Goal: Task Accomplishment & Management: Complete application form

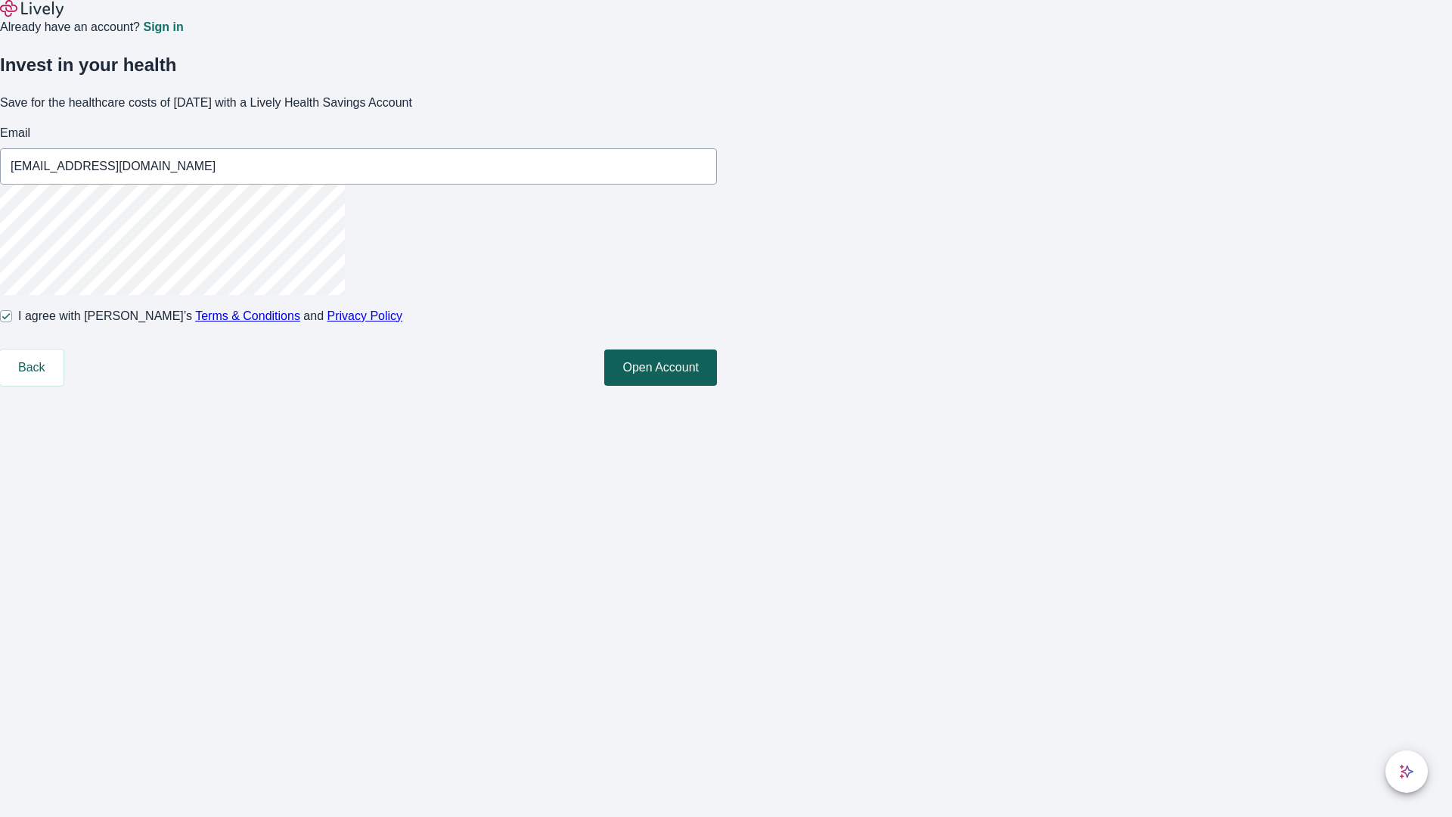
click at [717, 386] on button "Open Account" at bounding box center [660, 367] width 113 height 36
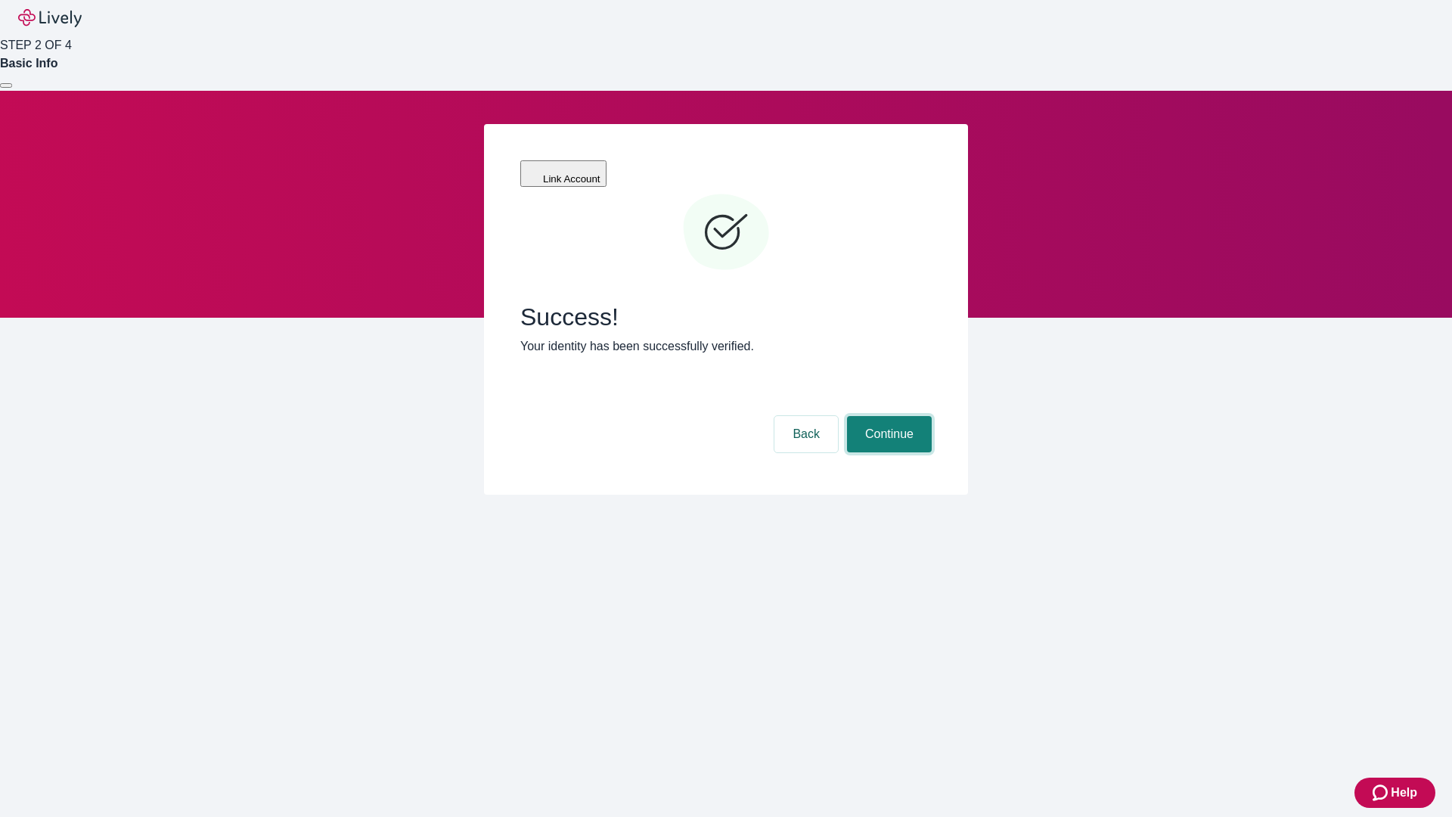
click at [887, 416] on button "Continue" at bounding box center [889, 434] width 85 height 36
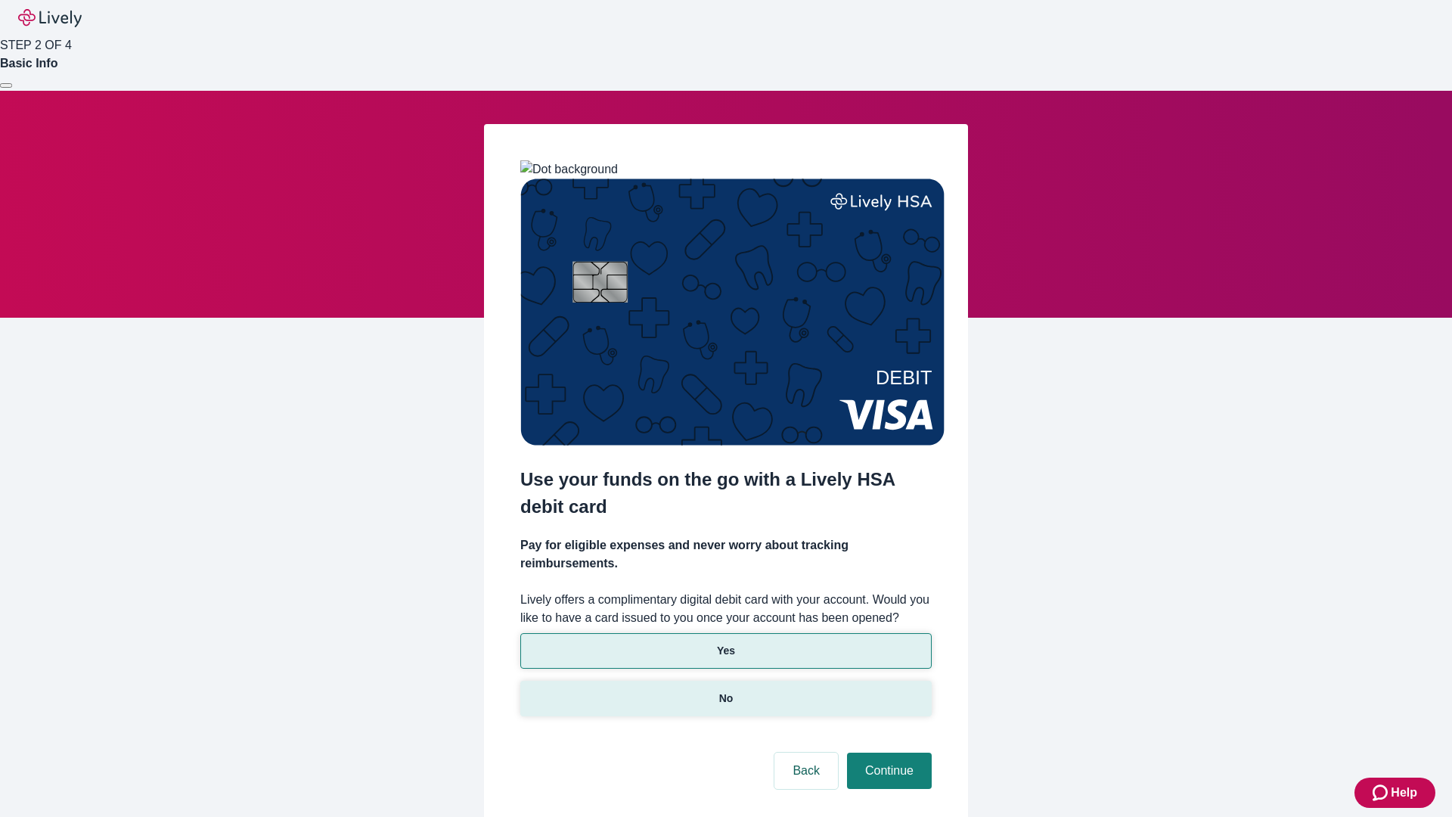
click at [725, 690] on p "No" at bounding box center [726, 698] width 14 height 16
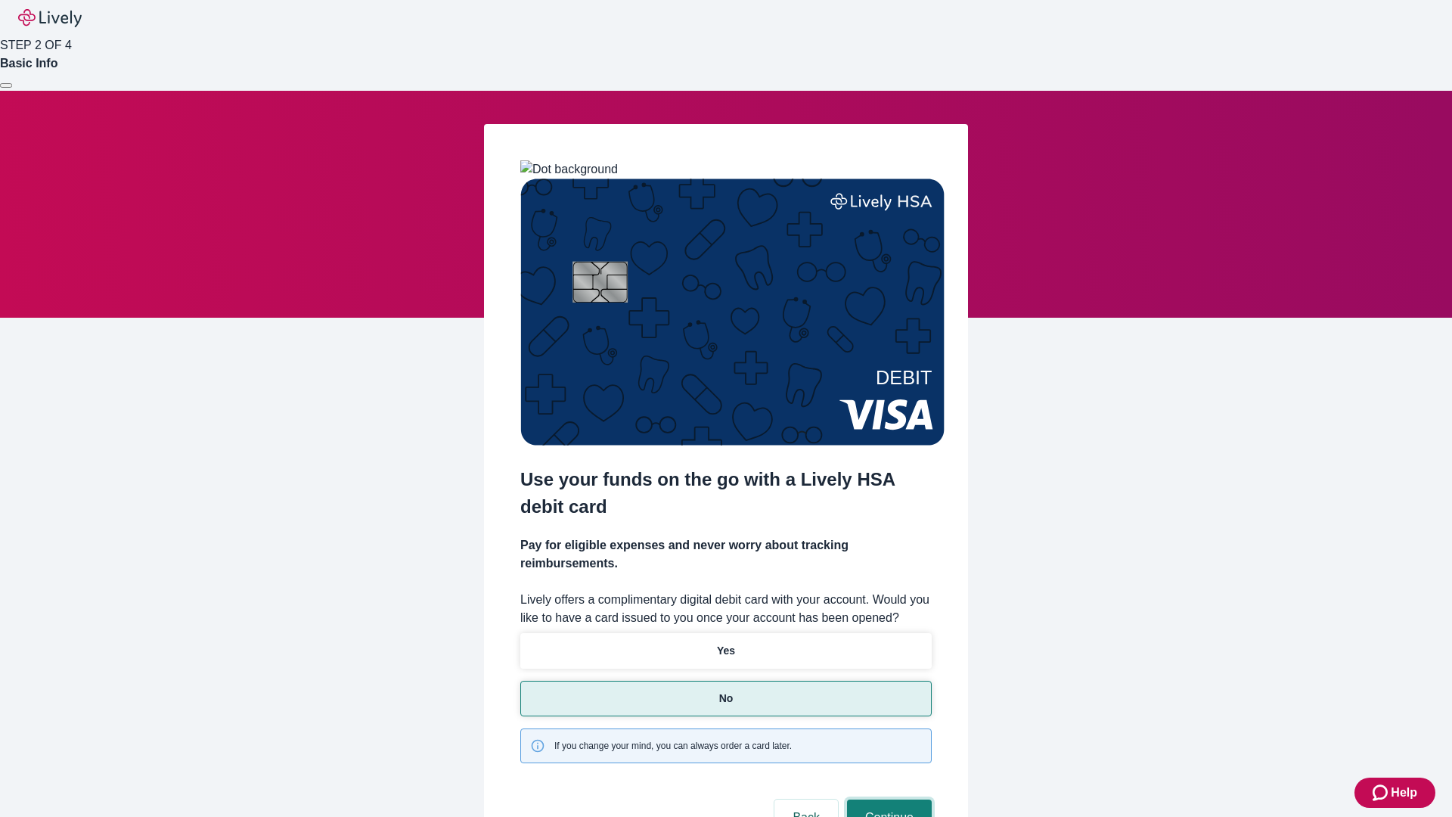
click at [887, 799] on button "Continue" at bounding box center [889, 817] width 85 height 36
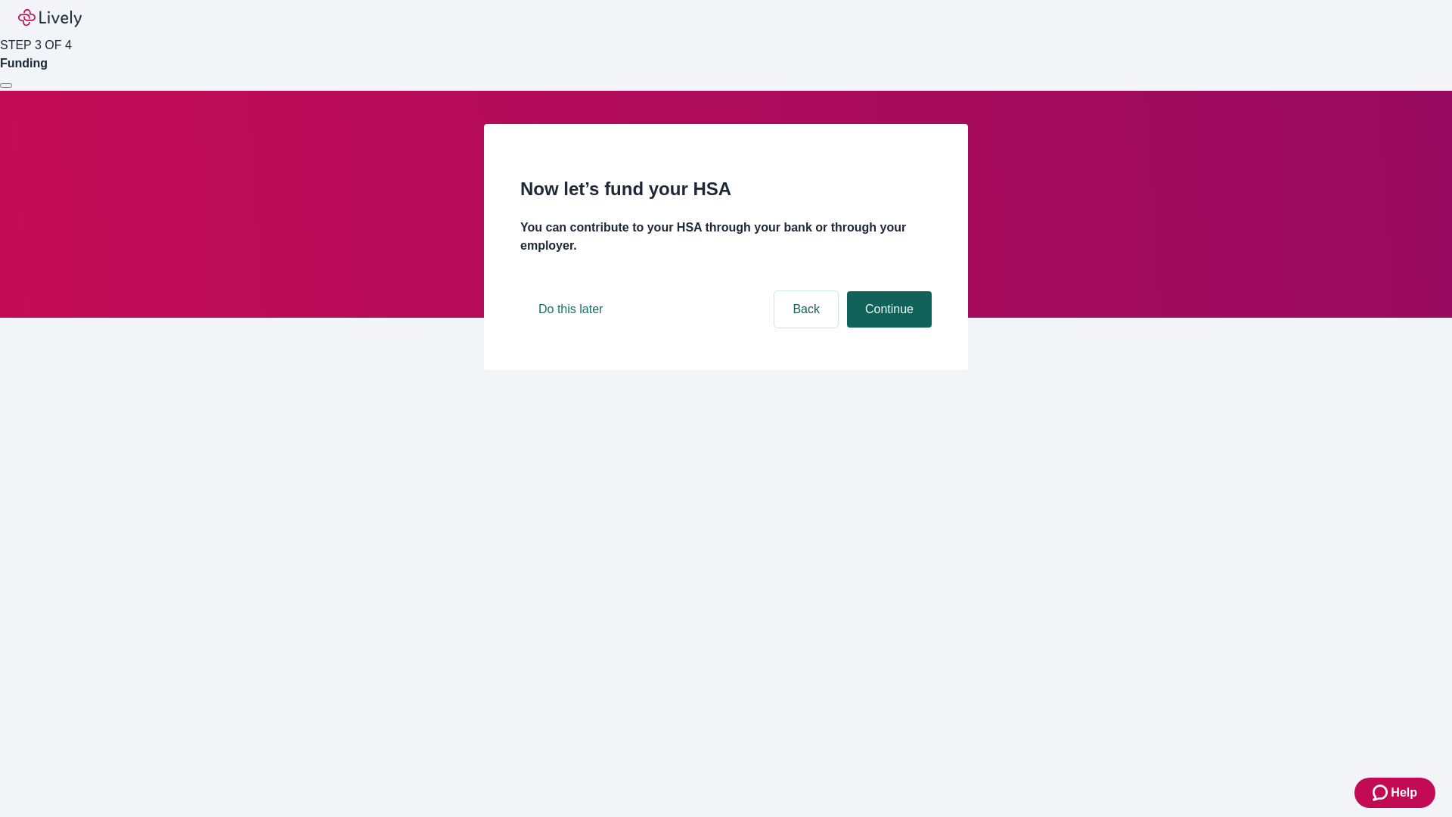
click at [887, 327] on button "Continue" at bounding box center [889, 309] width 85 height 36
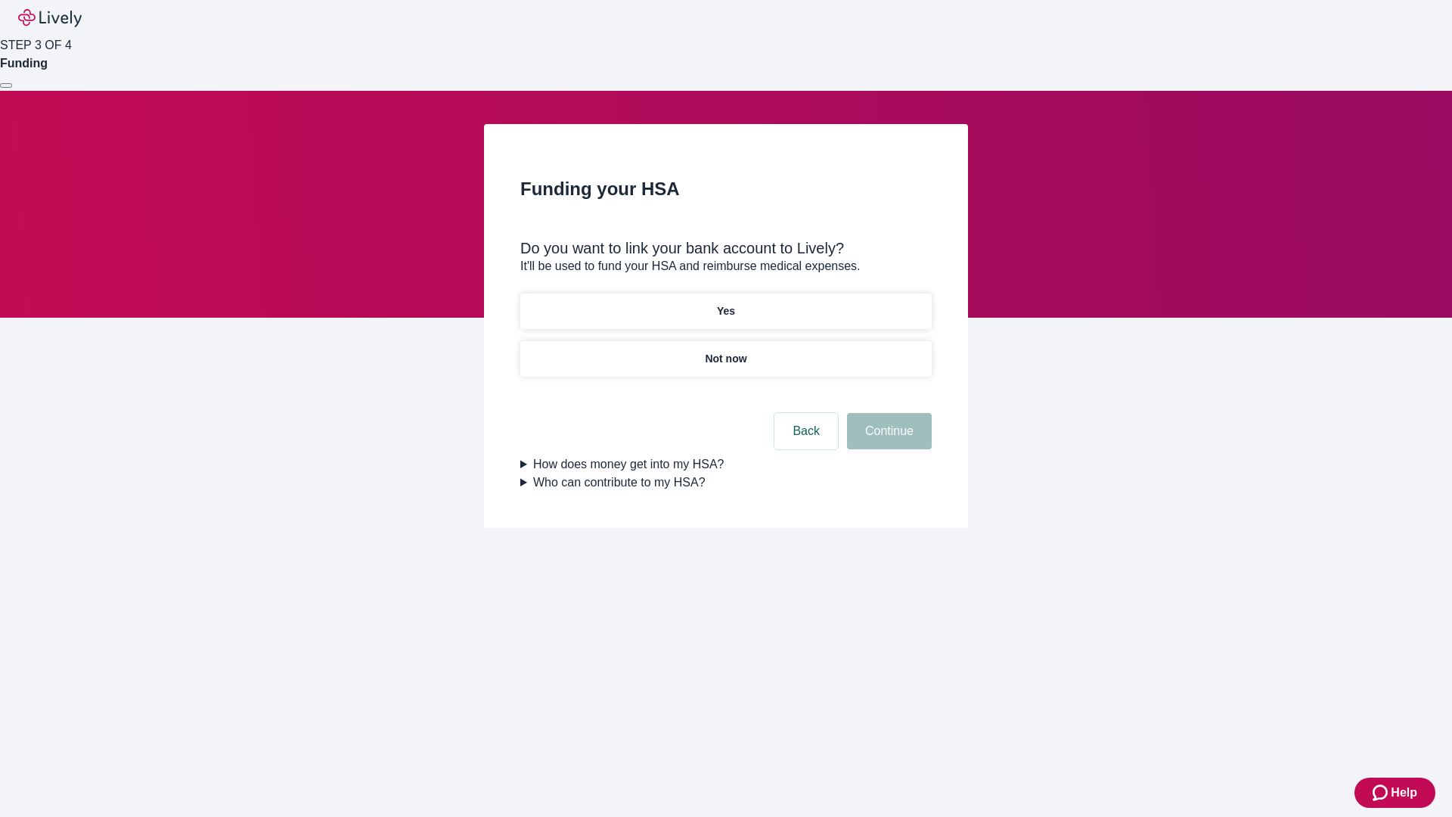
click at [725, 303] on p "Yes" at bounding box center [726, 311] width 18 height 16
click at [887, 413] on button "Continue" at bounding box center [889, 431] width 85 height 36
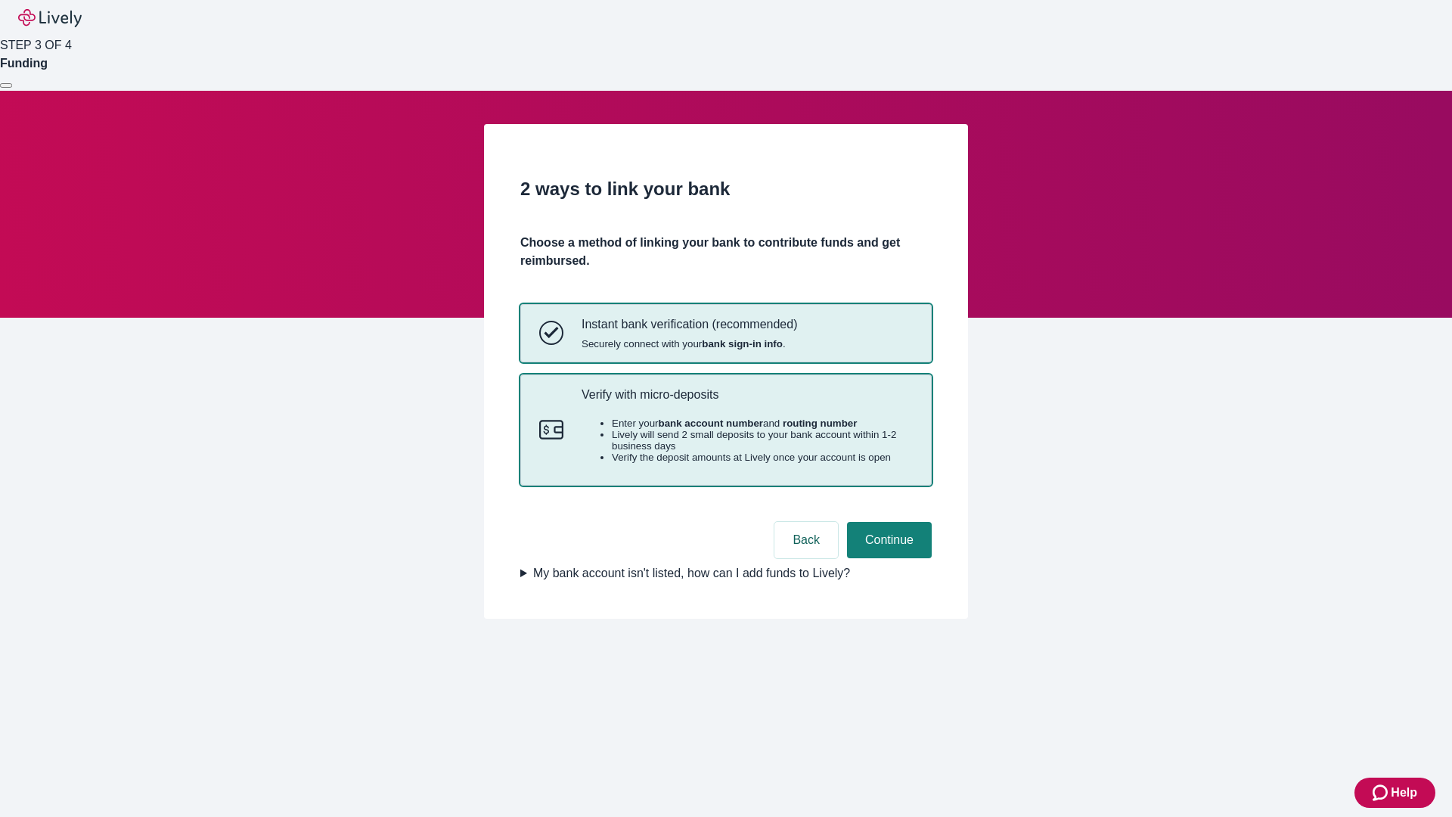
click at [746, 401] on p "Verify with micro-deposits" at bounding box center [746, 394] width 331 height 14
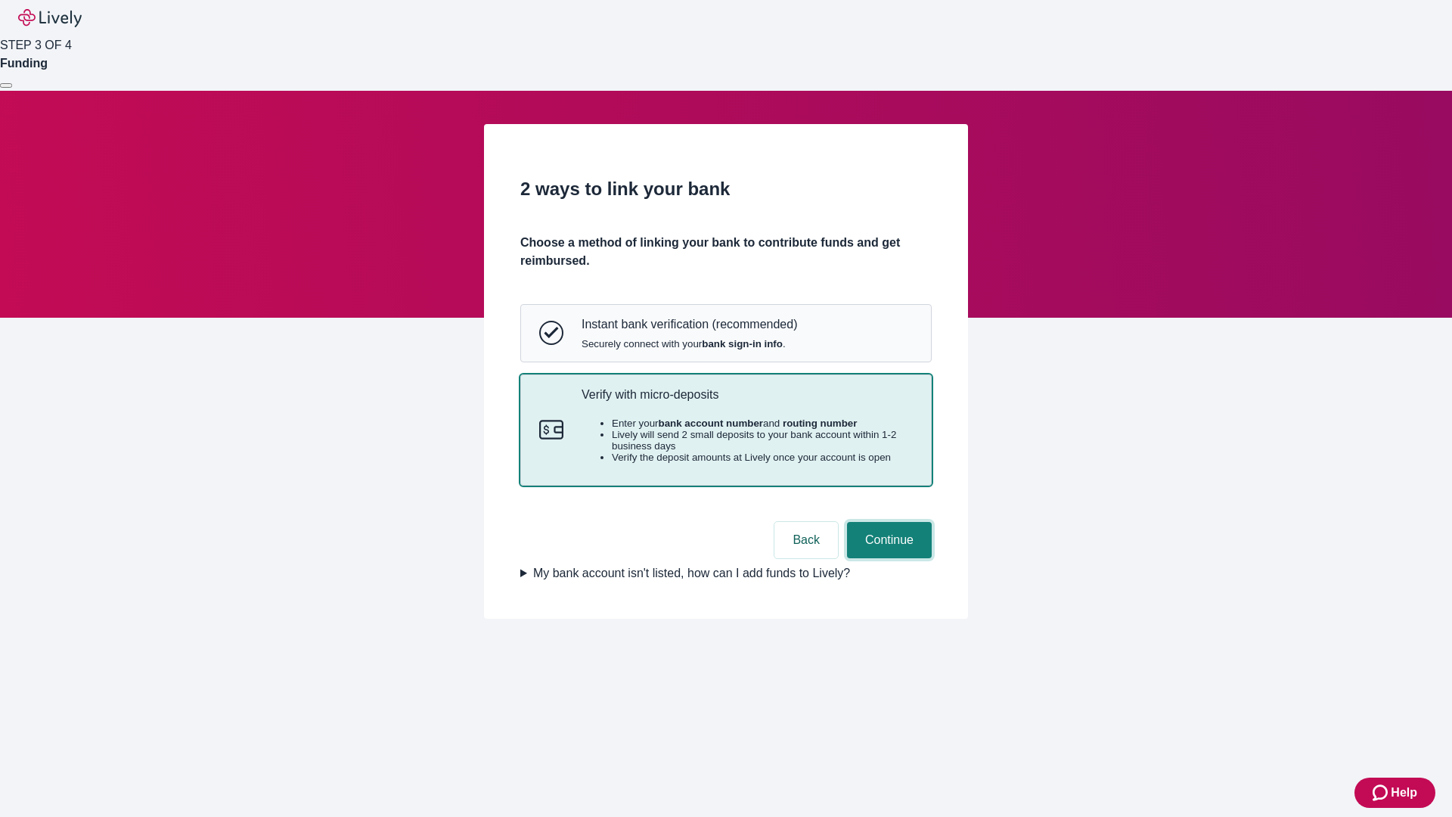
click at [887, 558] on button "Continue" at bounding box center [889, 540] width 85 height 36
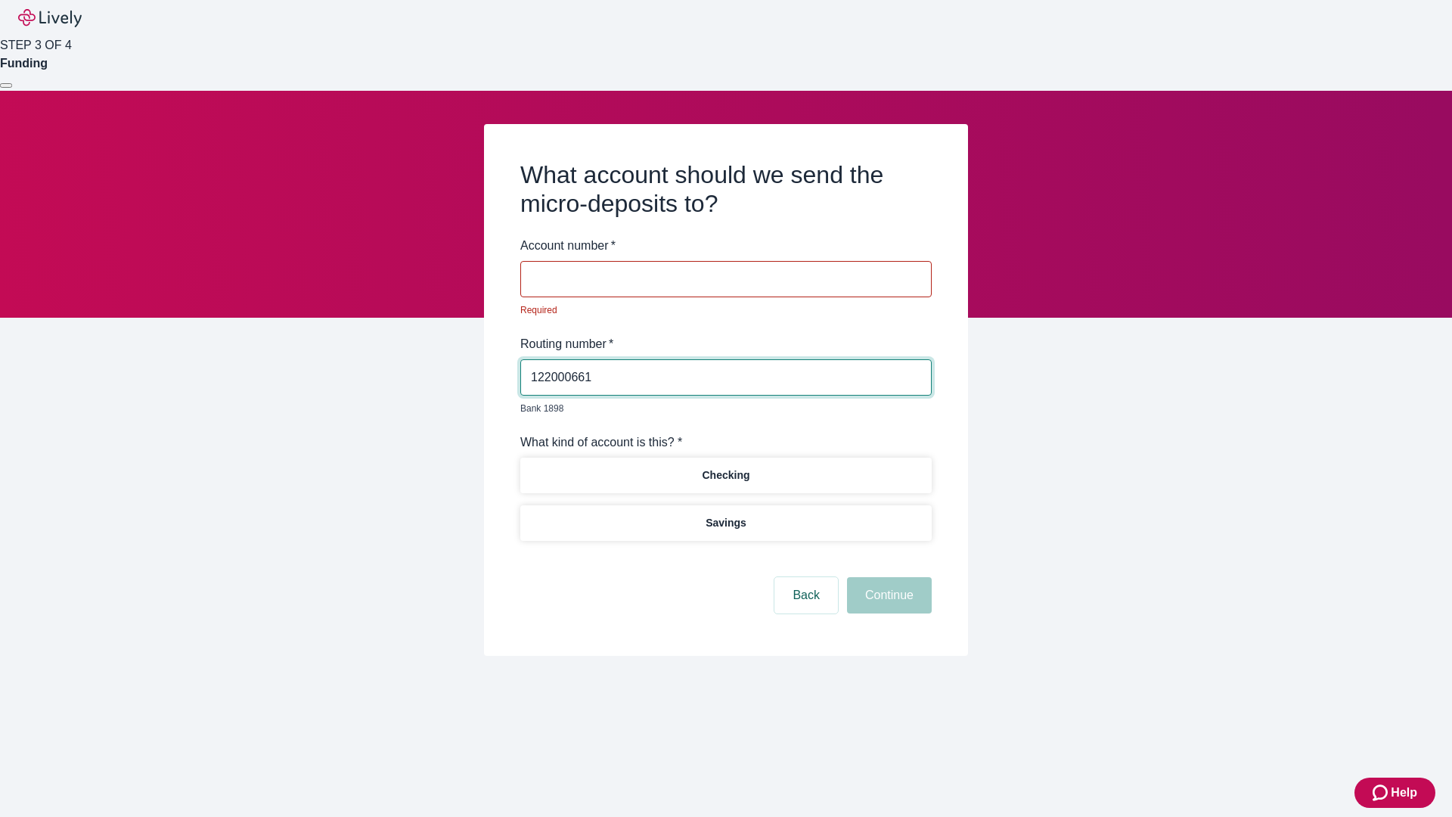
type input "122000661"
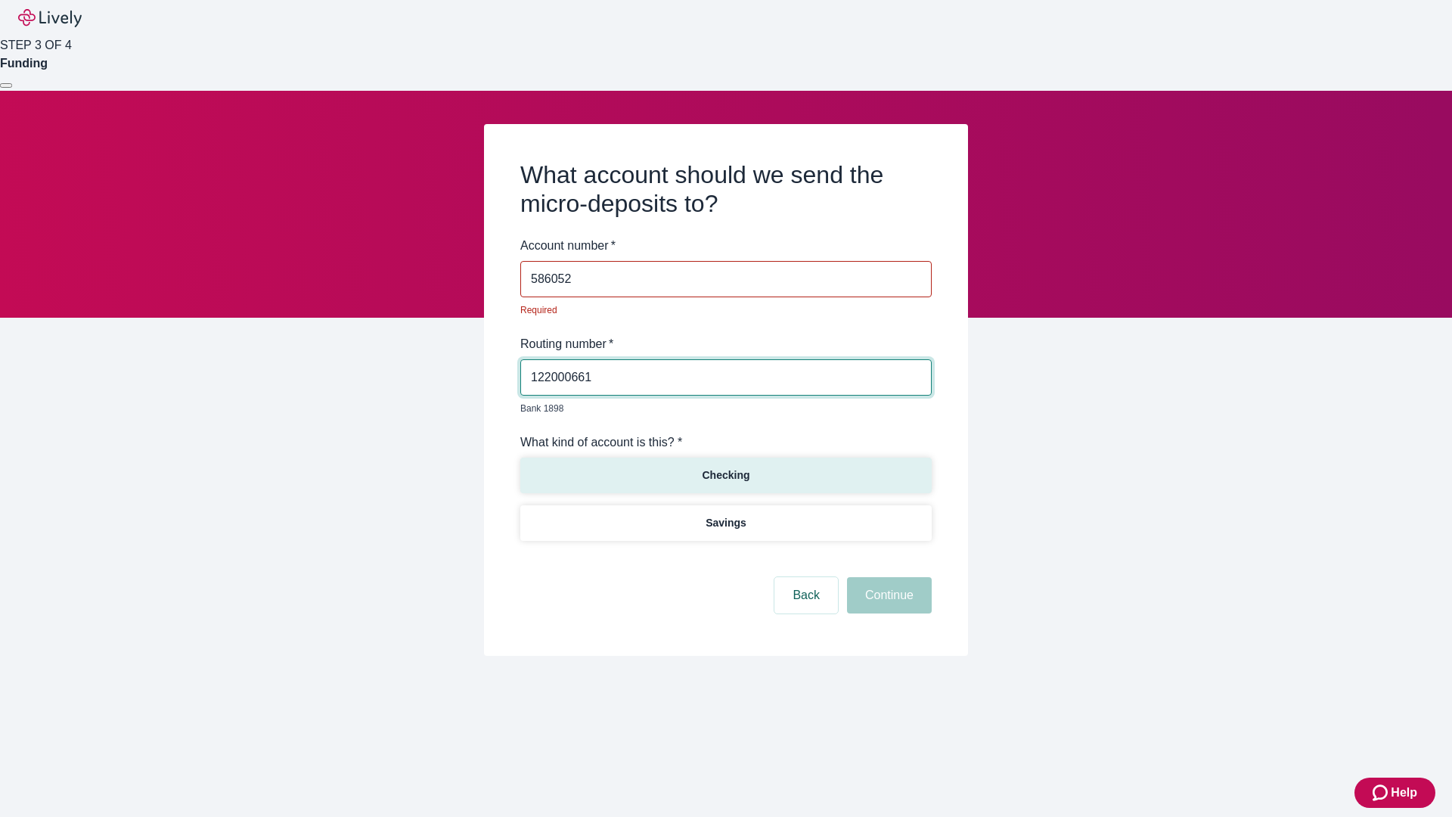
type input "586052"
click at [725, 467] on p "Checking" at bounding box center [726, 475] width 48 height 16
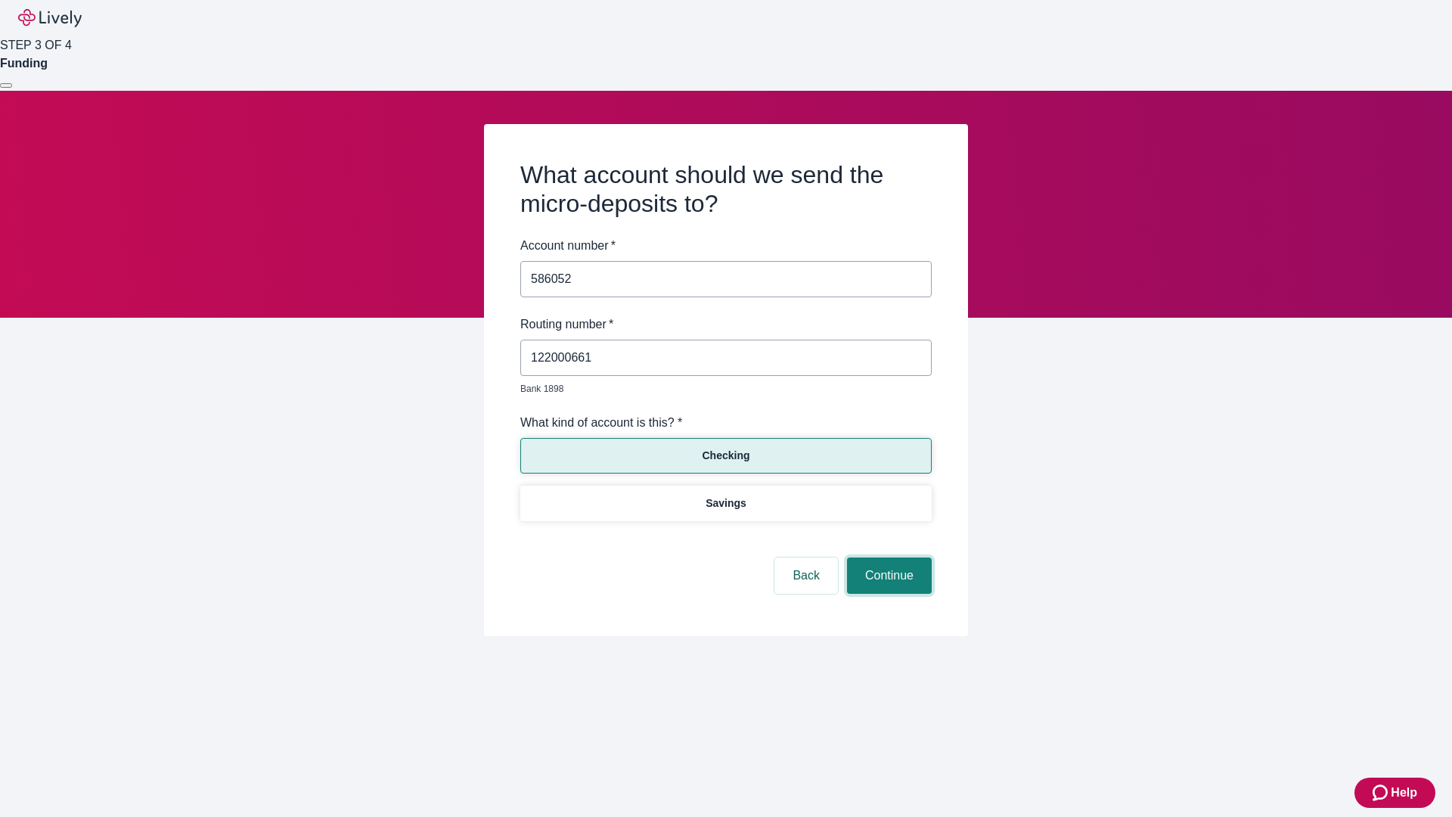
click at [887, 558] on button "Continue" at bounding box center [889, 575] width 85 height 36
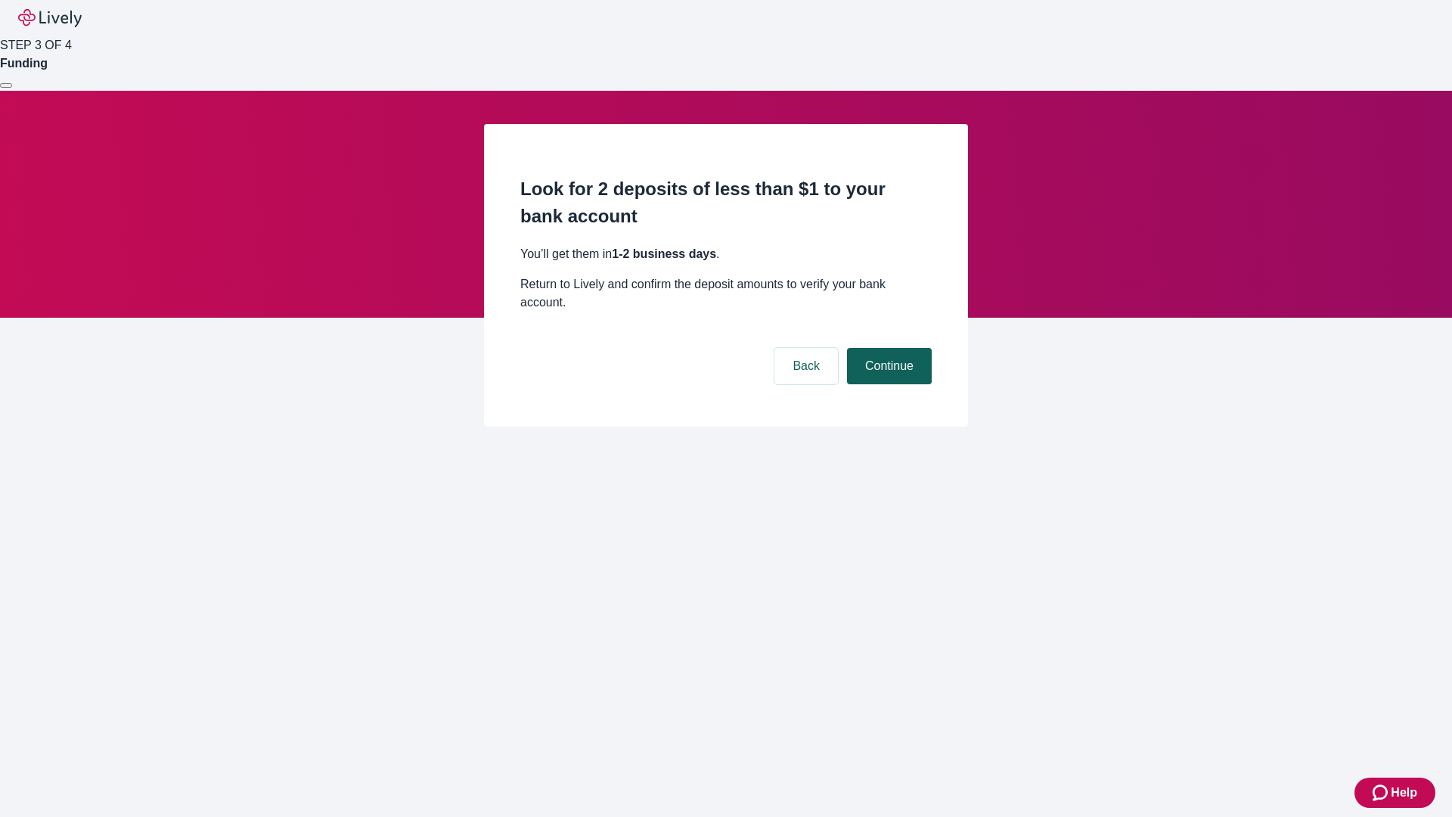
click at [887, 348] on button "Continue" at bounding box center [889, 366] width 85 height 36
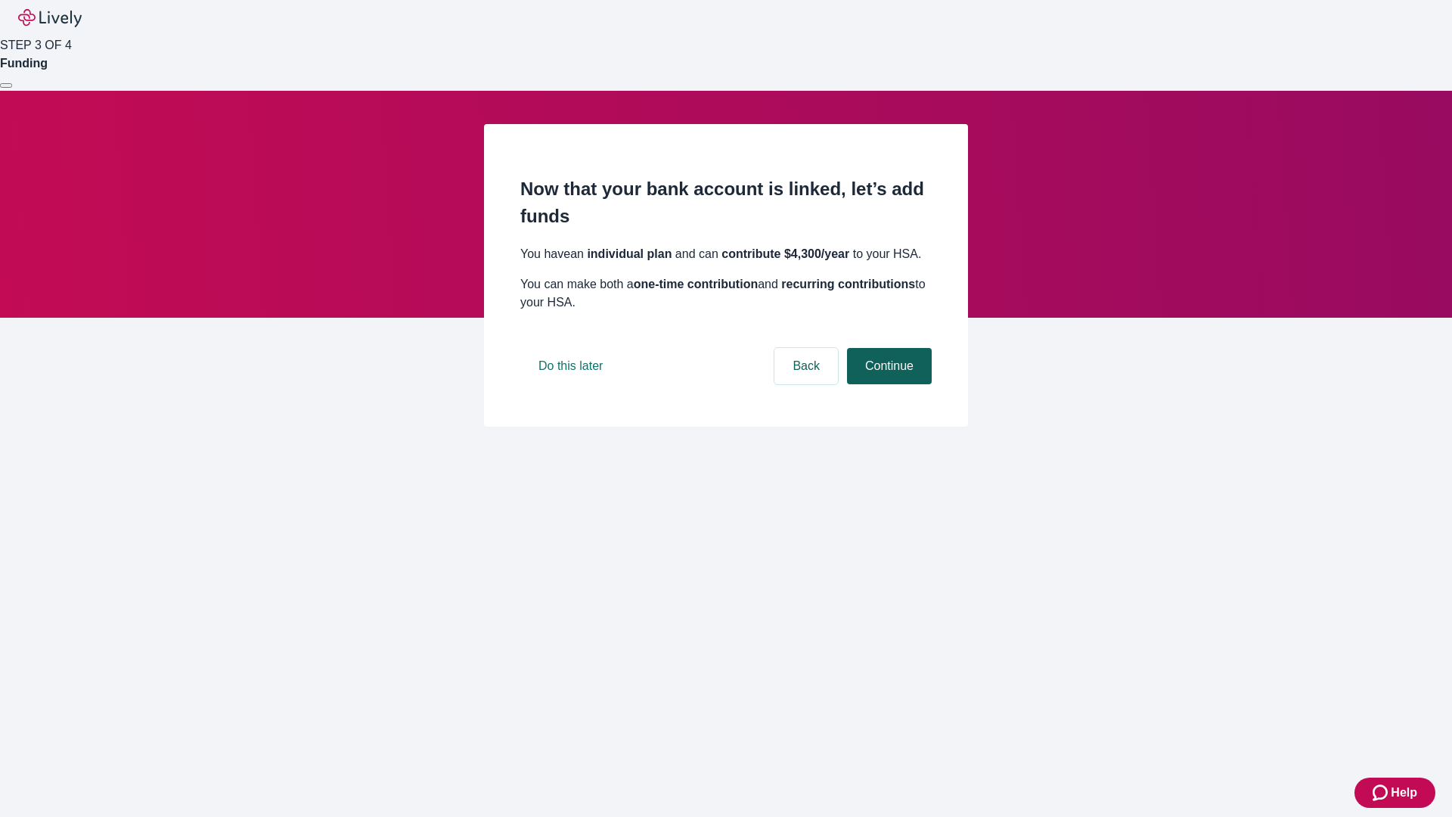
click at [887, 384] on button "Continue" at bounding box center [889, 366] width 85 height 36
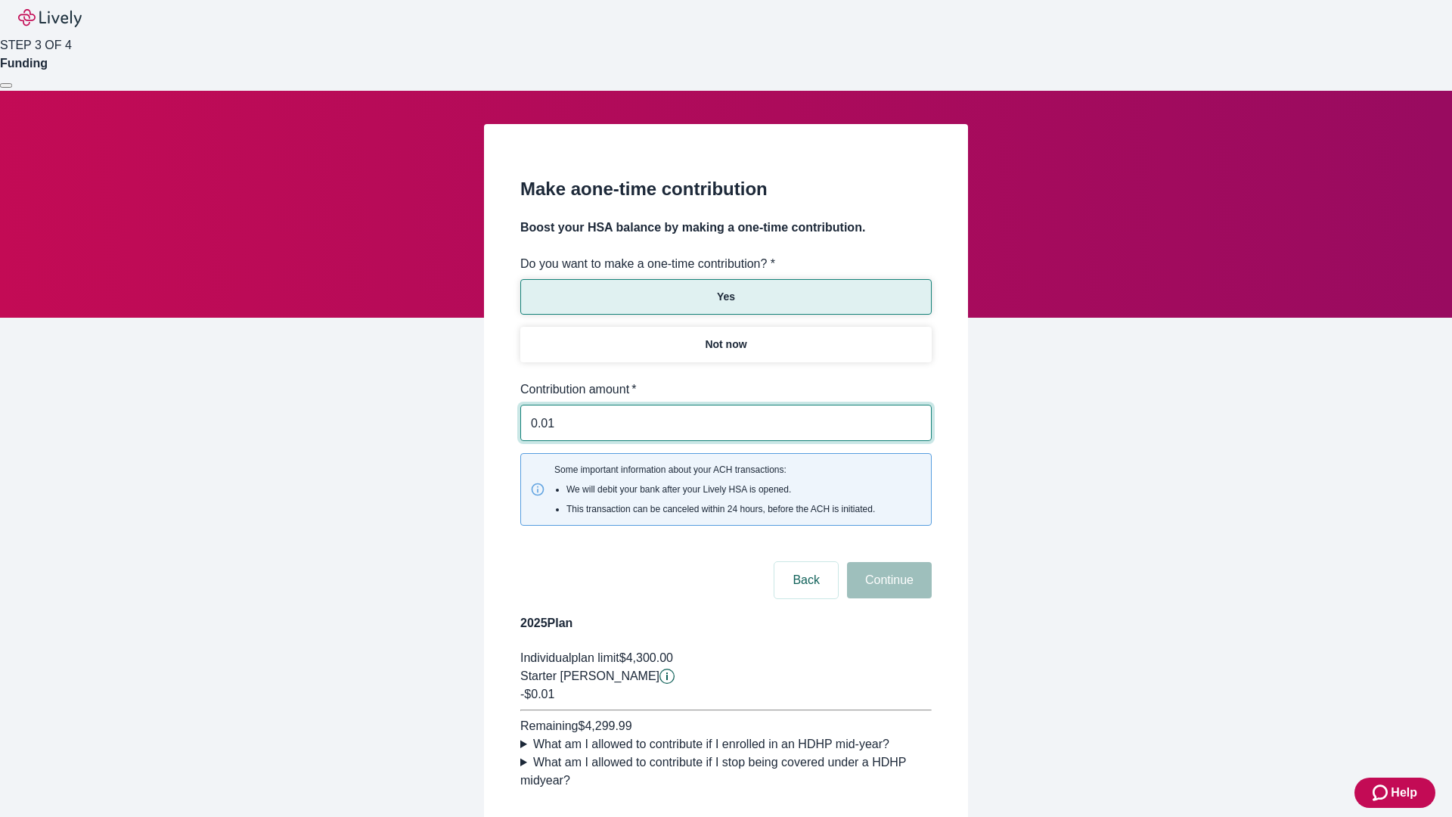
type input "0.01"
click at [887, 562] on button "Continue" at bounding box center [889, 580] width 85 height 36
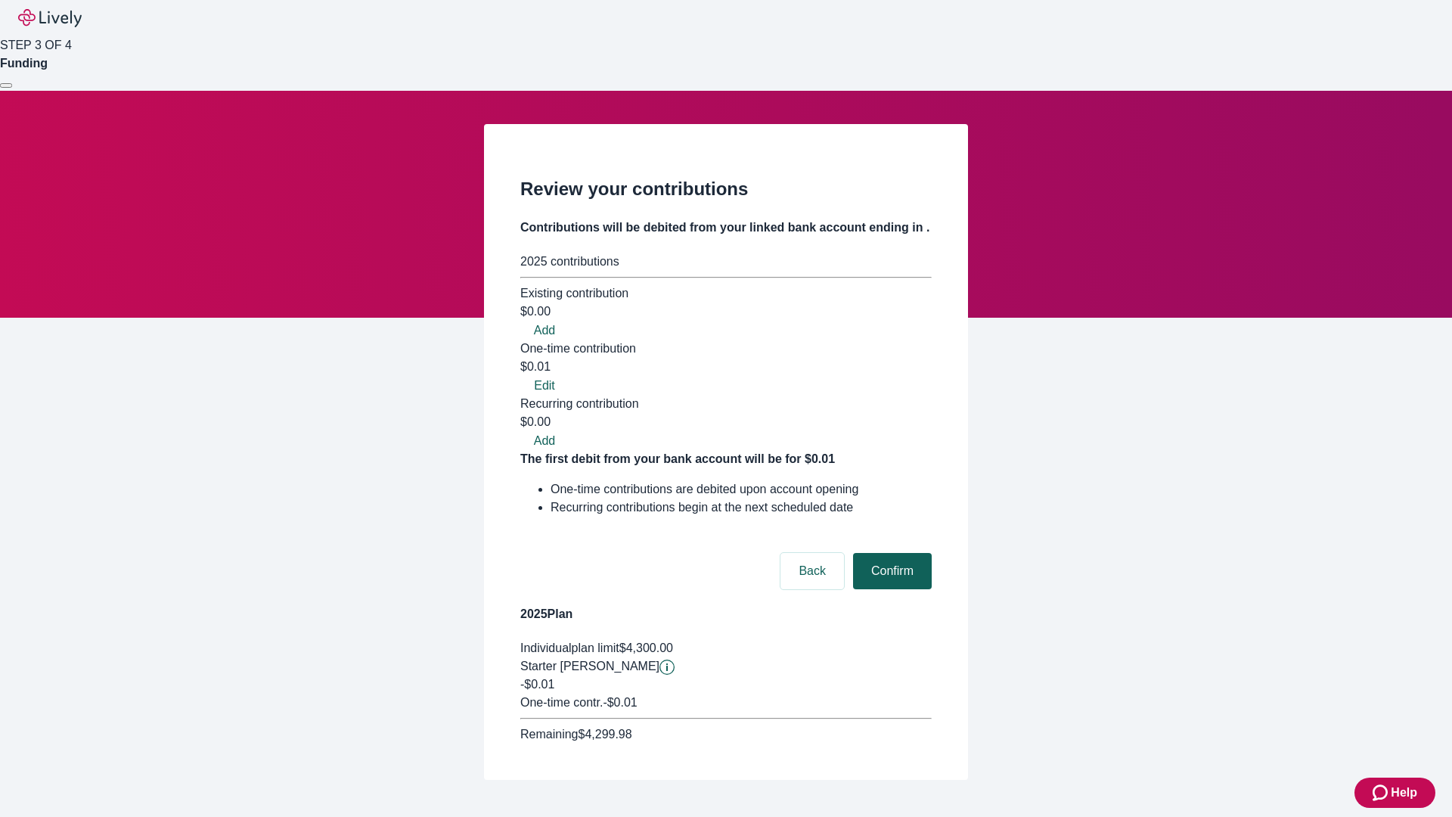
click at [890, 553] on button "Confirm" at bounding box center [892, 571] width 79 height 36
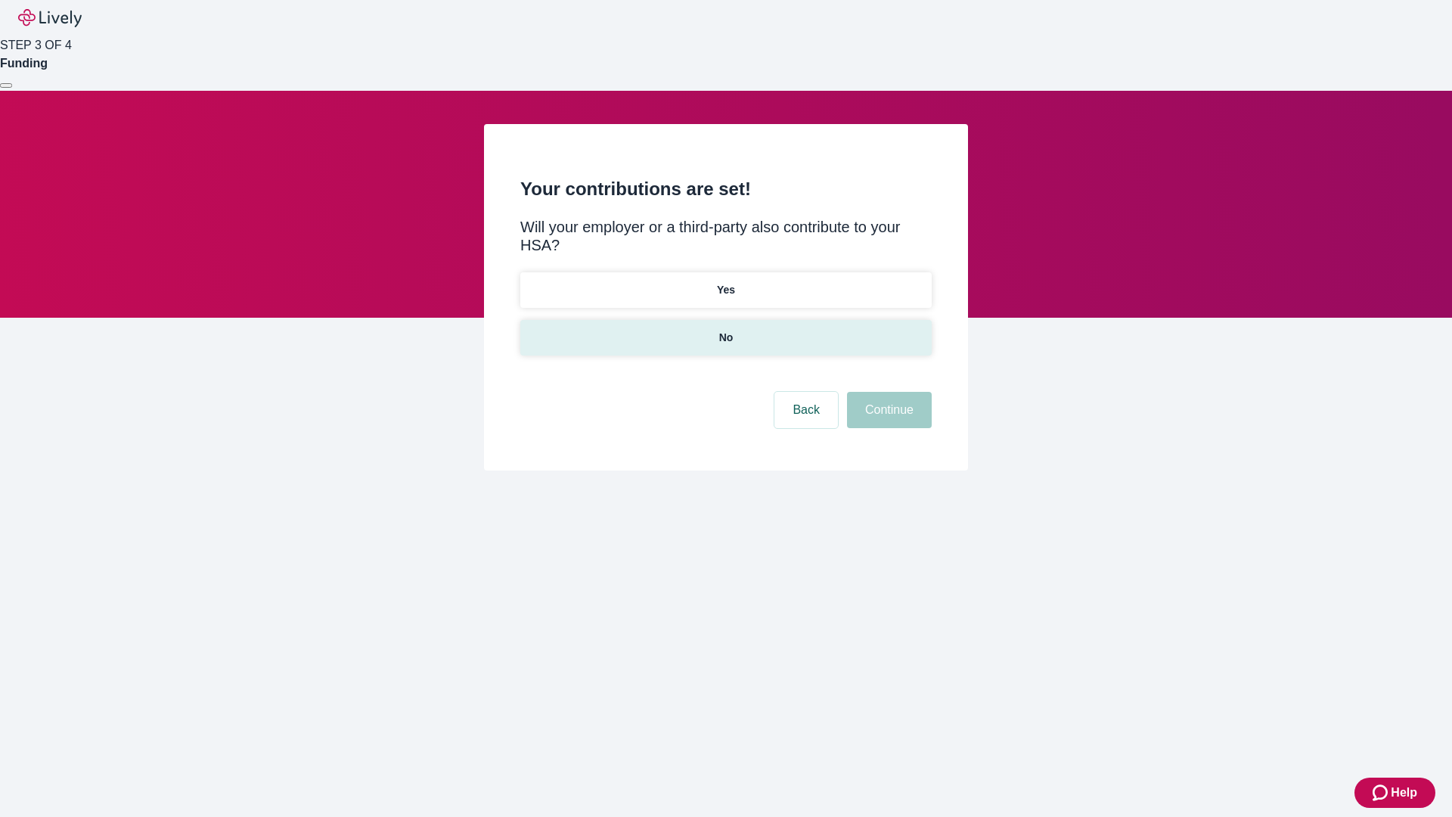
click at [725, 330] on p "No" at bounding box center [726, 338] width 14 height 16
click at [887, 392] on button "Continue" at bounding box center [889, 410] width 85 height 36
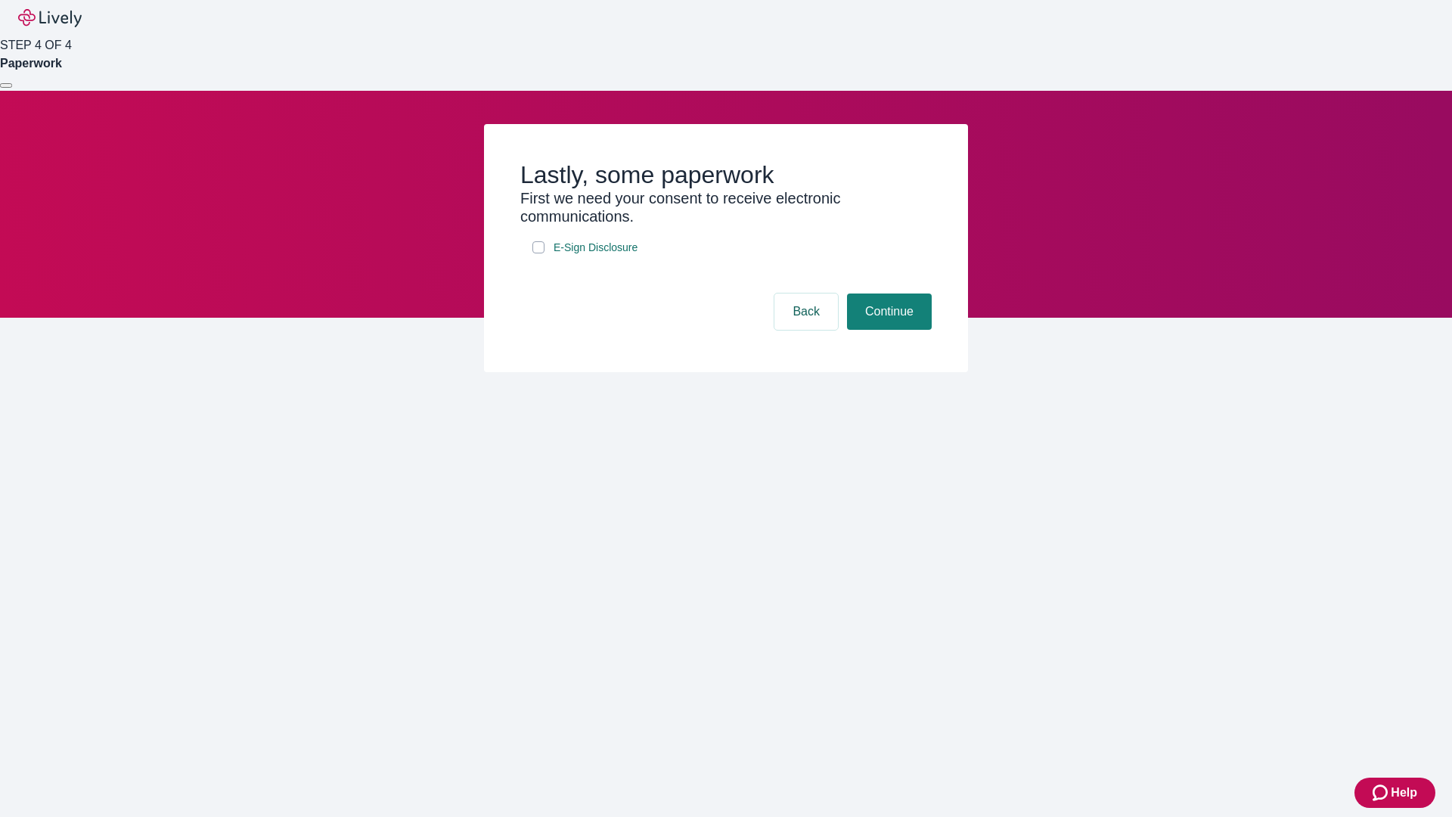
click at [538, 253] on input "E-Sign Disclosure" at bounding box center [538, 247] width 12 height 12
checkbox input "true"
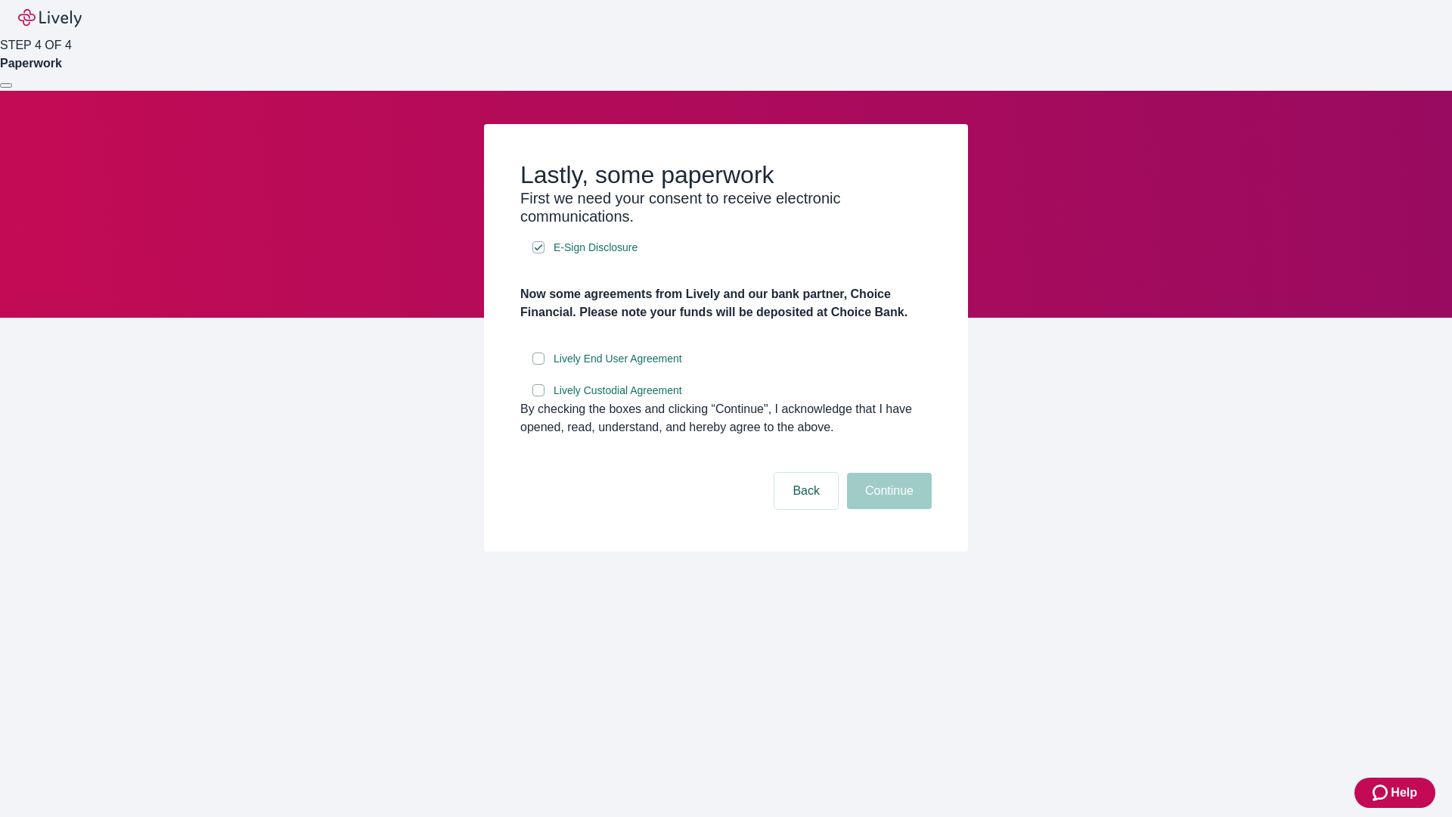
click at [538, 364] on input "Lively End User Agreement" at bounding box center [538, 358] width 12 height 12
checkbox input "true"
click at [538, 396] on input "Lively Custodial Agreement" at bounding box center [538, 390] width 12 height 12
checkbox input "true"
click at [887, 509] on button "Continue" at bounding box center [889, 491] width 85 height 36
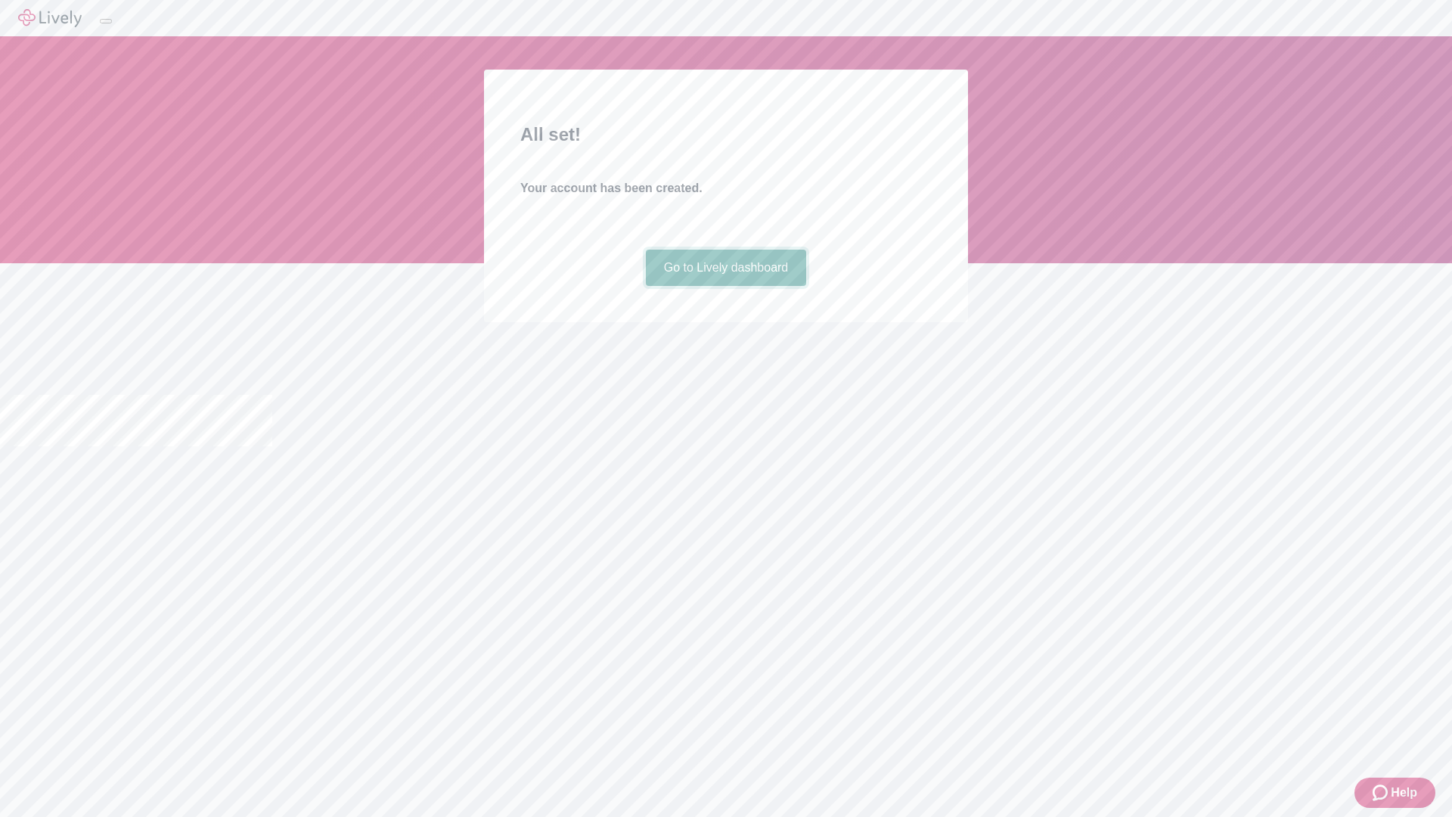
click at [725, 286] on link "Go to Lively dashboard" at bounding box center [726, 268] width 161 height 36
